Goal: Contribute content

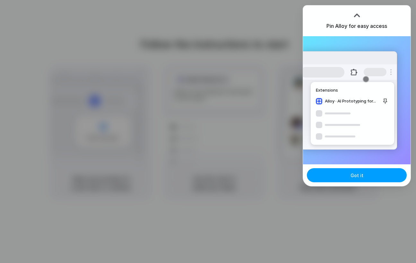
click at [343, 171] on button "Got it" at bounding box center [357, 175] width 100 height 14
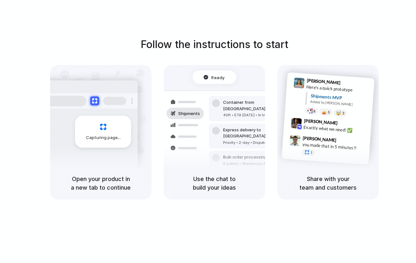
click at [118, 131] on div "Capturing page" at bounding box center [103, 132] width 56 height 32
